Goal: Task Accomplishment & Management: Use online tool/utility

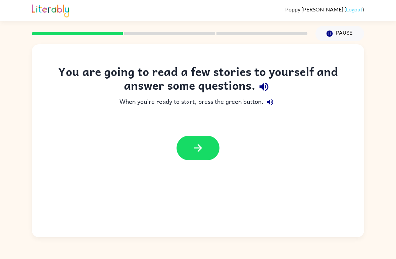
click at [326, 31] on icon "Pause" at bounding box center [329, 33] width 7 height 7
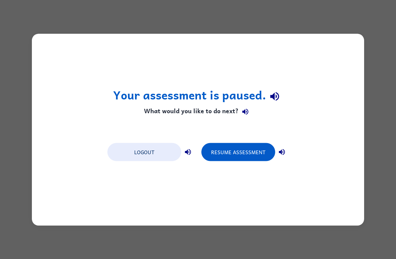
click at [261, 154] on button "Resume Assessment" at bounding box center [238, 152] width 74 height 18
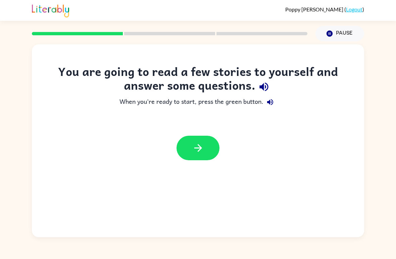
click at [208, 153] on button "button" at bounding box center [197, 148] width 43 height 24
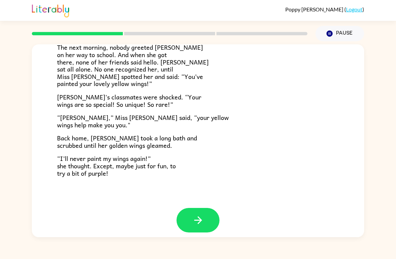
scroll to position [180, 0]
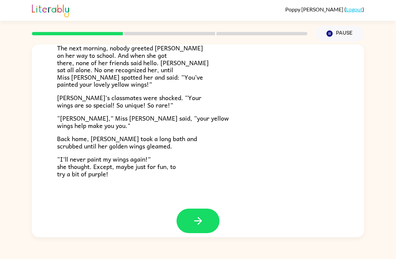
click at [188, 208] on button "button" at bounding box center [197, 220] width 43 height 24
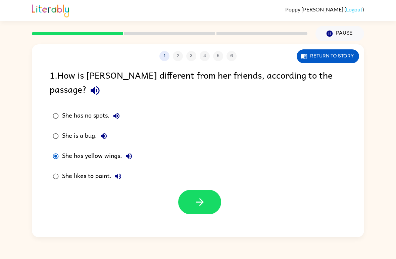
click at [191, 190] on button "button" at bounding box center [199, 202] width 43 height 24
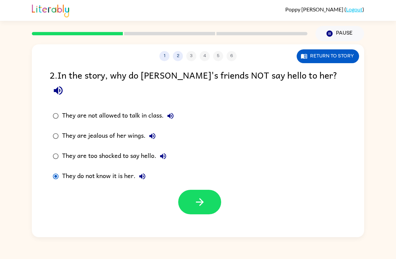
click at [196, 196] on icon "button" at bounding box center [200, 202] width 12 height 12
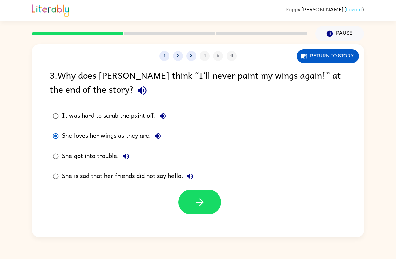
click at [189, 214] on button "button" at bounding box center [199, 202] width 43 height 24
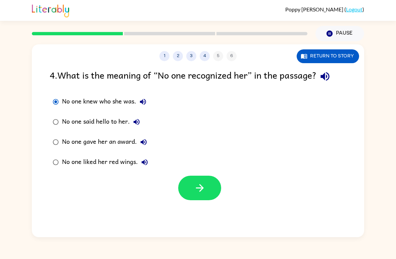
click at [188, 193] on button "button" at bounding box center [199, 187] width 43 height 24
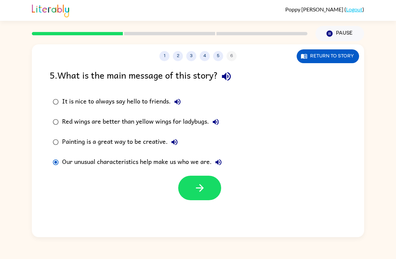
click at [187, 177] on button "button" at bounding box center [199, 187] width 43 height 24
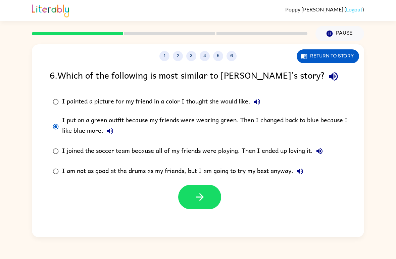
click at [212, 198] on button "button" at bounding box center [199, 197] width 43 height 24
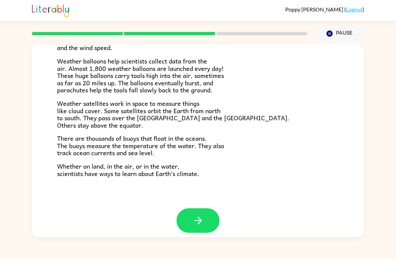
scroll to position [180, 0]
click at [193, 215] on icon "button" at bounding box center [198, 221] width 12 height 12
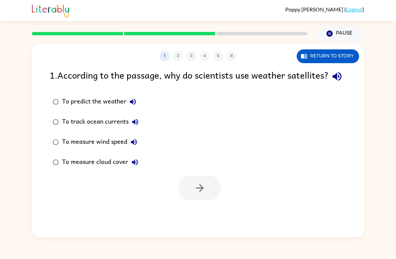
click at [347, 58] on button "Return to story" at bounding box center [328, 56] width 62 height 14
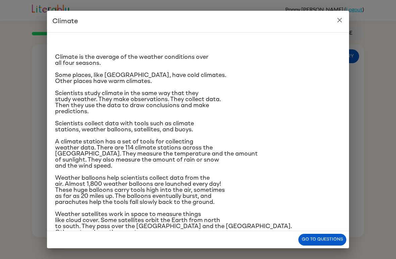
click at [340, 22] on icon "close" at bounding box center [339, 20] width 8 height 8
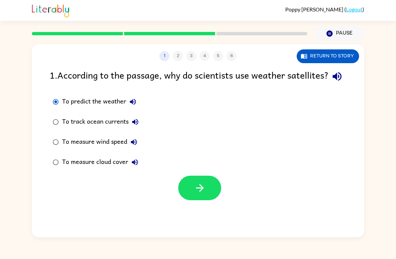
click at [200, 194] on icon "button" at bounding box center [200, 188] width 12 height 12
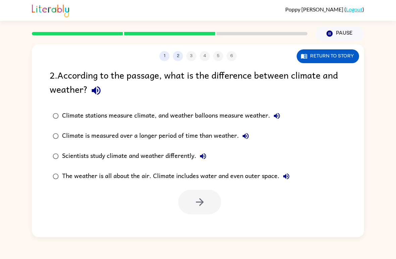
click at [324, 61] on button "Return to story" at bounding box center [328, 56] width 62 height 14
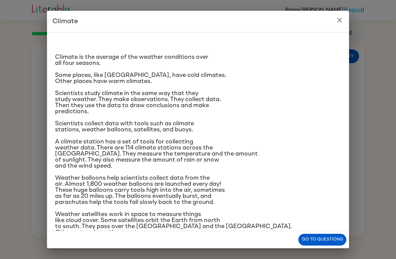
click at [335, 19] on button "close" at bounding box center [339, 19] width 13 height 13
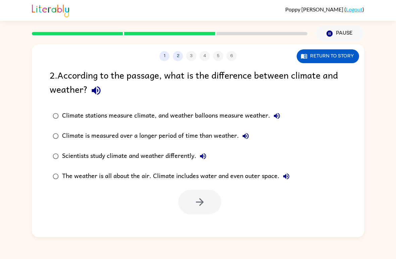
click at [350, 57] on button "Return to story" at bounding box center [328, 56] width 62 height 14
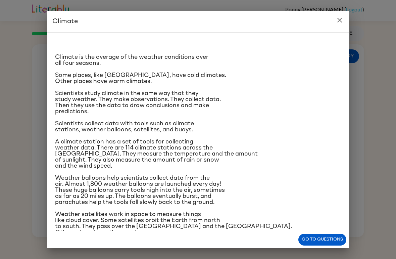
click at [338, 15] on button "close" at bounding box center [339, 19] width 13 height 13
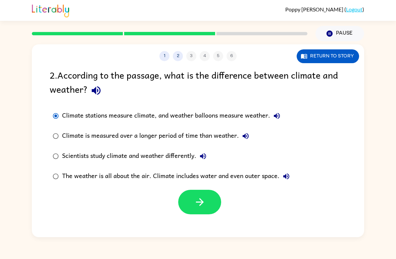
click at [195, 201] on icon "button" at bounding box center [200, 202] width 12 height 12
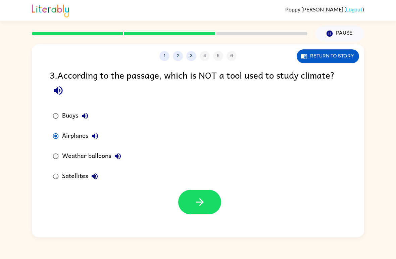
click at [198, 198] on icon "button" at bounding box center [200, 202] width 12 height 12
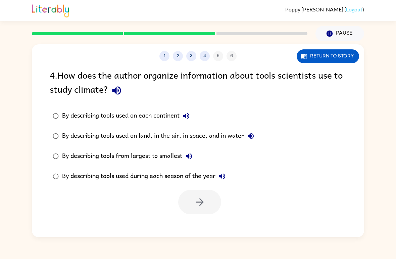
click at [336, 34] on button "Pause Pause" at bounding box center [339, 33] width 49 height 15
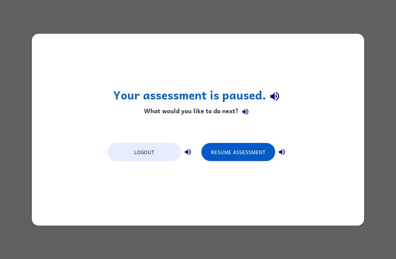
click at [251, 145] on button "Resume Assessment" at bounding box center [238, 152] width 74 height 18
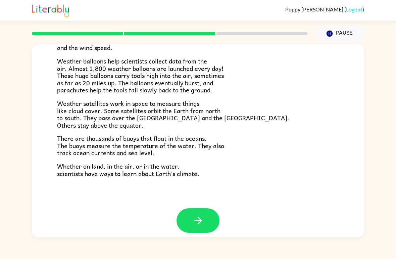
scroll to position [180, 0]
click at [206, 213] on button "button" at bounding box center [197, 220] width 43 height 24
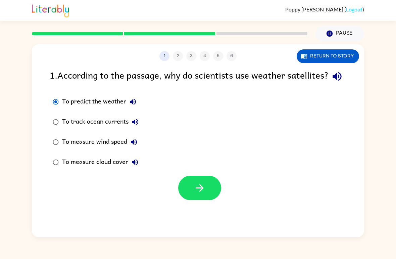
click at [208, 197] on button "button" at bounding box center [199, 187] width 43 height 24
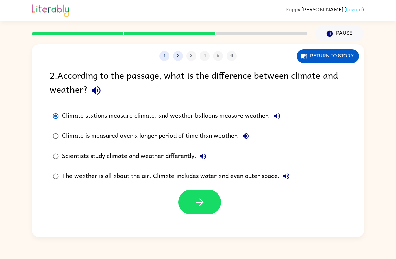
click at [197, 206] on icon "button" at bounding box center [200, 202] width 12 height 12
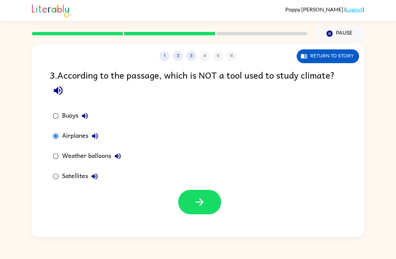
click at [203, 201] on icon "button" at bounding box center [200, 202] width 12 height 12
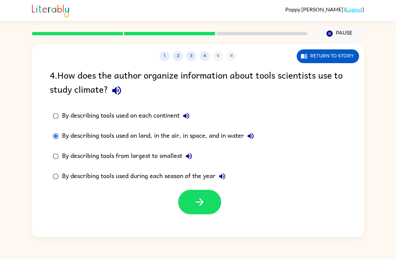
click at [209, 202] on button "button" at bounding box center [199, 202] width 43 height 24
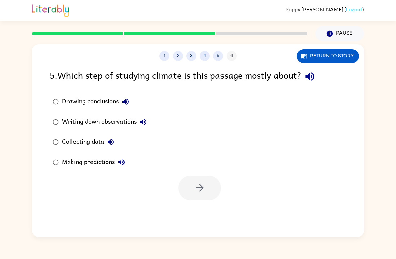
click at [207, 188] on button "button" at bounding box center [199, 187] width 43 height 24
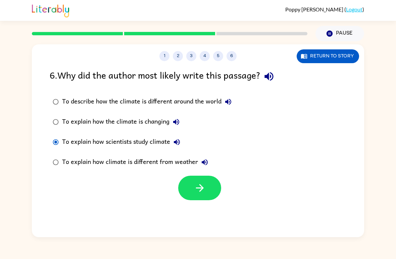
click at [193, 190] on button "button" at bounding box center [199, 187] width 43 height 24
